Goal: Navigation & Orientation: Understand site structure

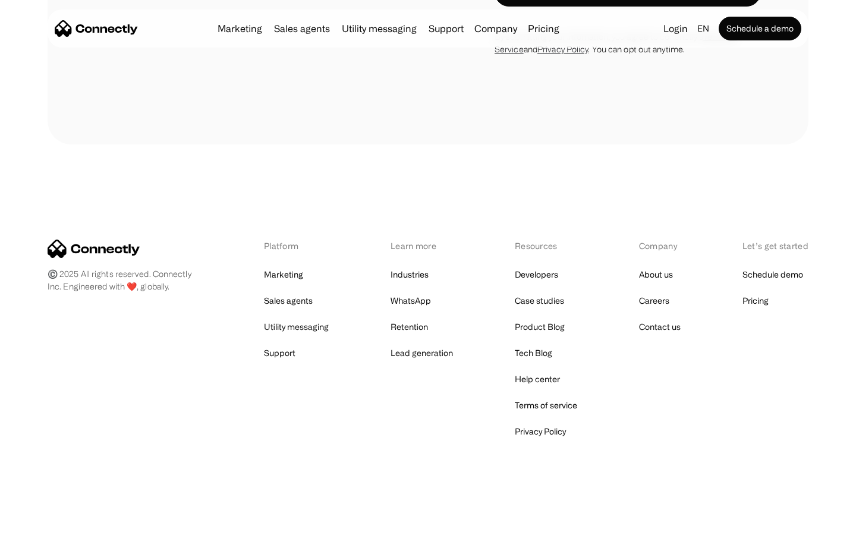
scroll to position [4232, 0]
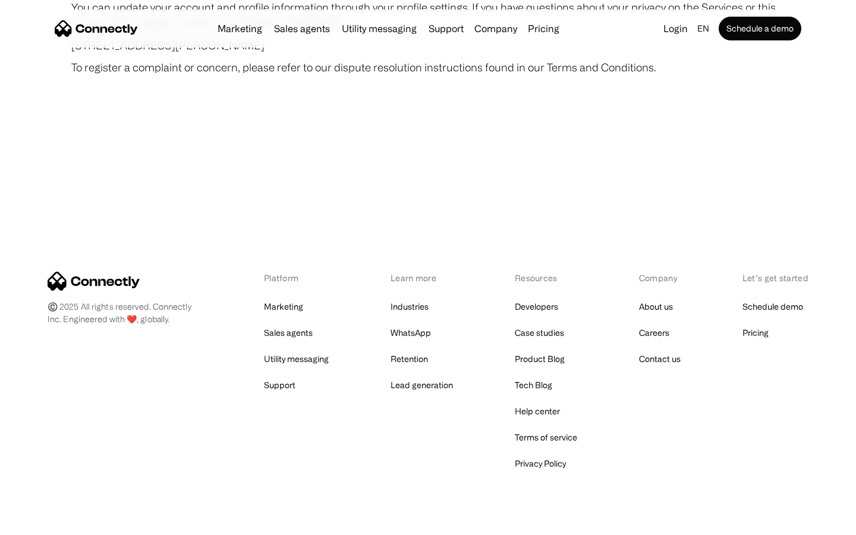
scroll to position [6923, 0]
